Goal: Browse casually

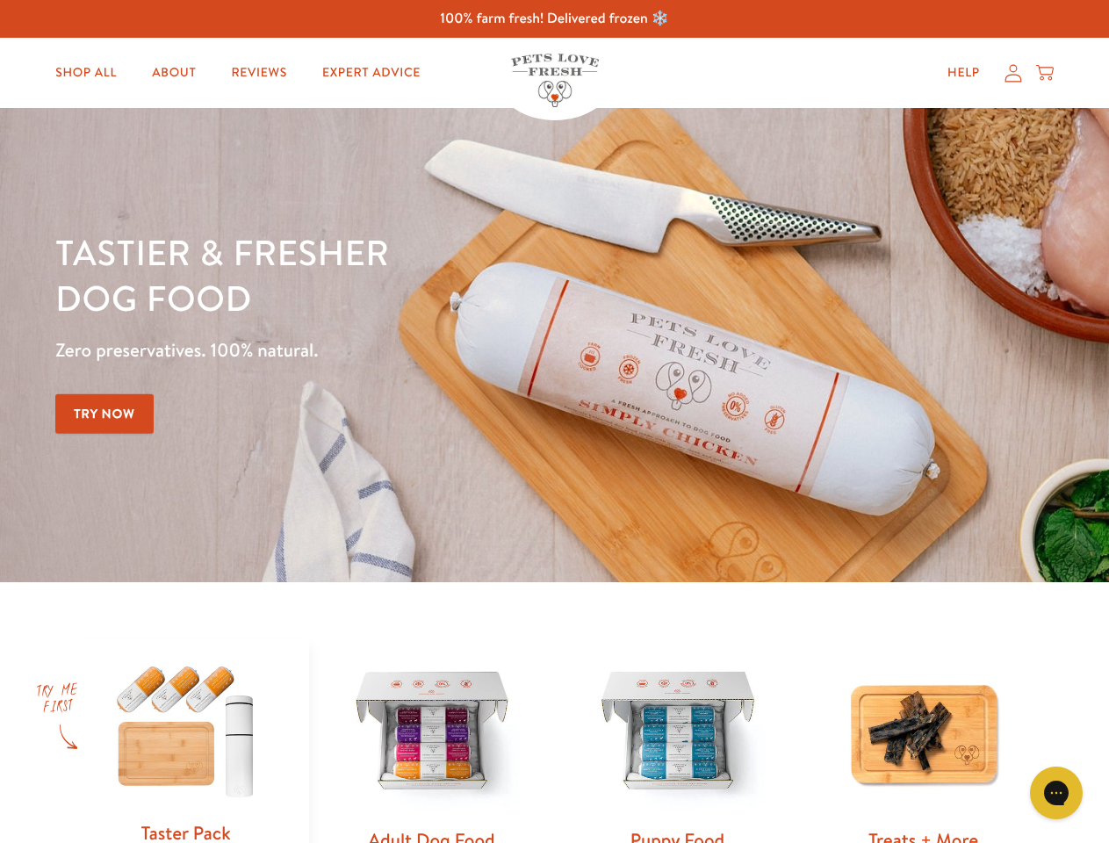
click at [554, 421] on div "Tastier & fresher dog food Zero preservatives. 100% natural. Try Now" at bounding box center [387, 345] width 665 height 232
click at [1056, 793] on icon "Gorgias live chat" at bounding box center [1055, 792] width 17 height 17
